Goal: Information Seeking & Learning: Learn about a topic

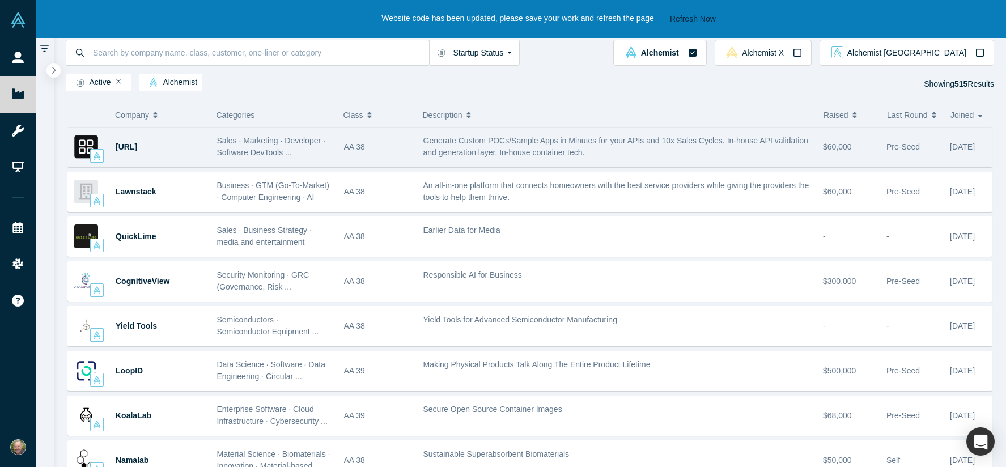
scroll to position [2245, 0]
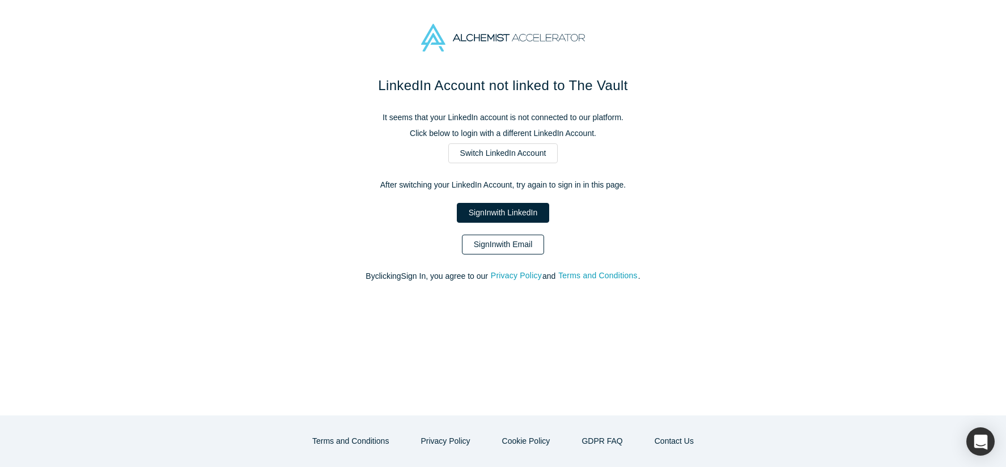
click at [517, 248] on link "Sign In with Email" at bounding box center [503, 245] width 83 height 20
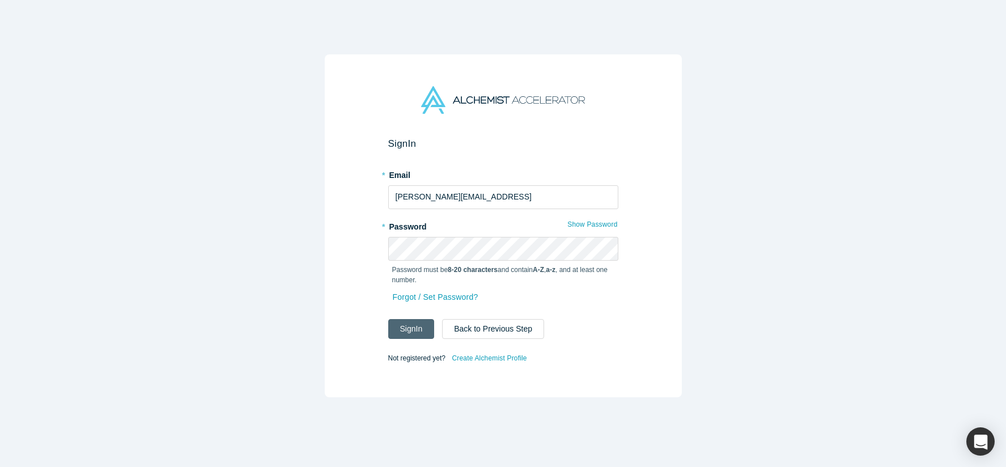
click at [413, 326] on button "Sign In" at bounding box center [411, 329] width 46 height 20
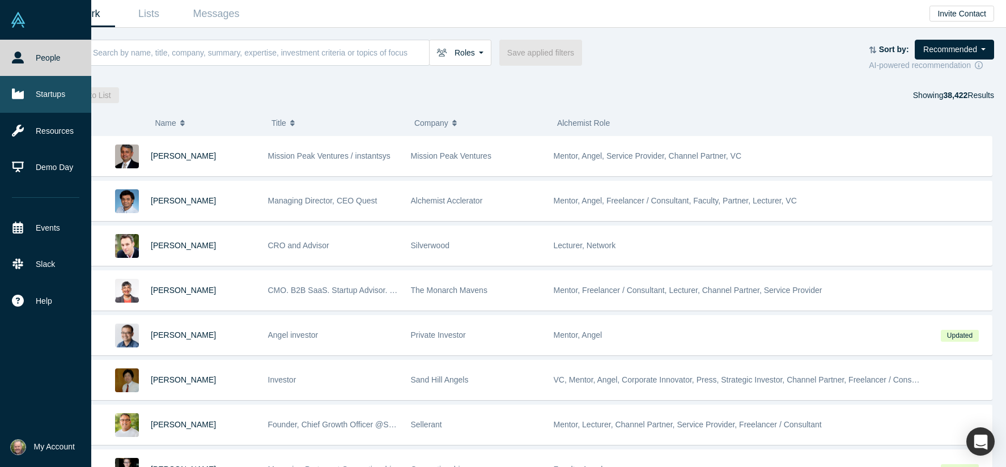
click at [22, 99] on icon at bounding box center [18, 94] width 12 height 12
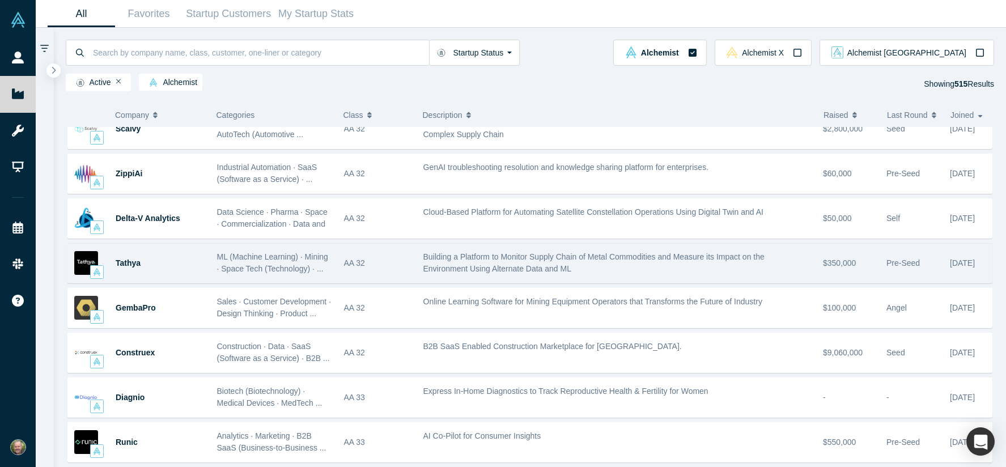
scroll to position [7273, 0]
